Goal: Transaction & Acquisition: Subscribe to service/newsletter

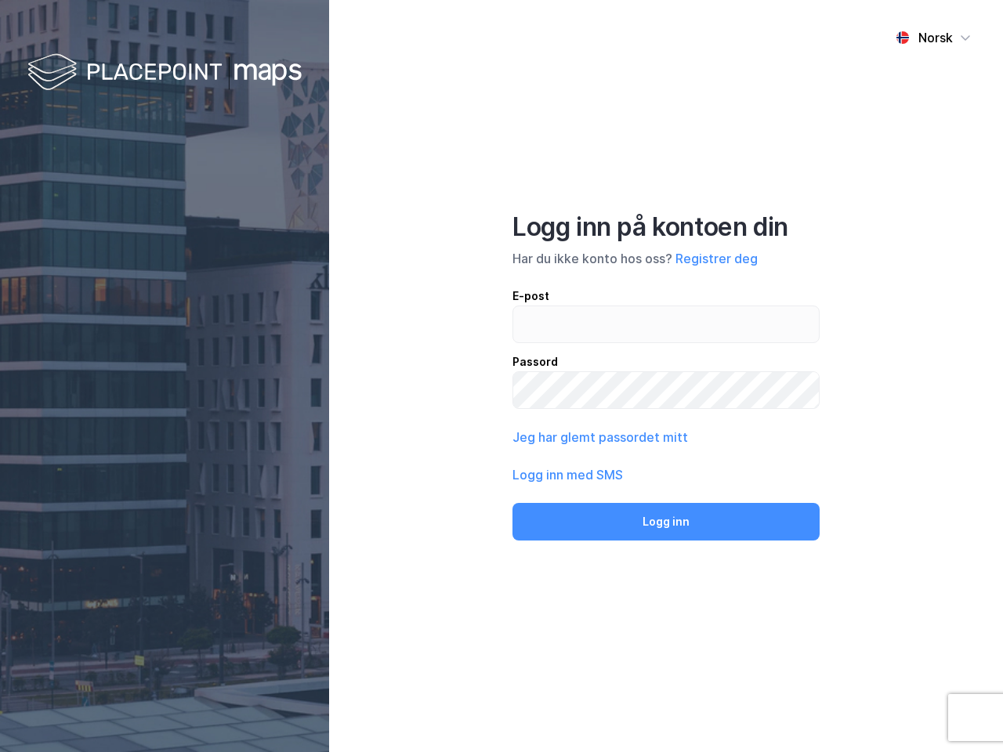
click at [502, 376] on div "Norsk Logg inn på kontoen din Har du ikke konto hos oss? Registrer deg E-post P…" at bounding box center [666, 376] width 674 height 752
click at [165, 73] on img at bounding box center [164, 73] width 274 height 46
click at [934, 38] on div "Norsk" at bounding box center [936, 37] width 34 height 19
click at [716, 259] on button "Registrer deg" at bounding box center [717, 258] width 82 height 19
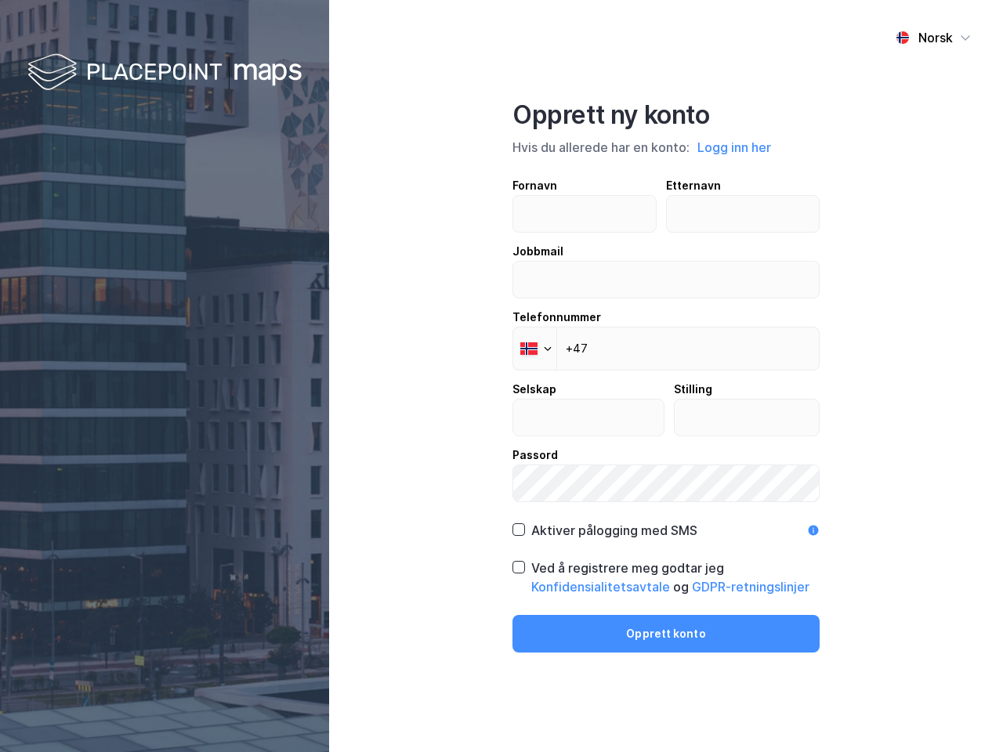
click at [599, 437] on div "Fornavn Etternavn Jobbmail Telefonnummer Phone +47 Selskap Stilling Passord" at bounding box center [666, 339] width 307 height 326
click at [666, 522] on div "Opprett ny konto Hvis du allerede har en konto: Logg inn her Fornavn Etternavn …" at bounding box center [666, 376] width 307 height 553
